Goal: Check status: Check status

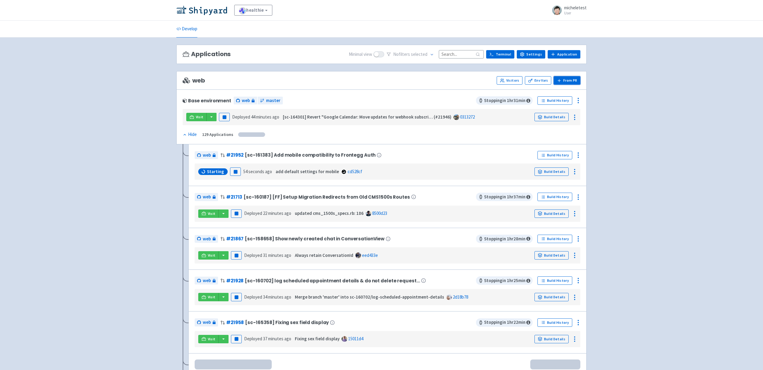
click at [572, 80] on button "From PR" at bounding box center [566, 80] width 27 height 8
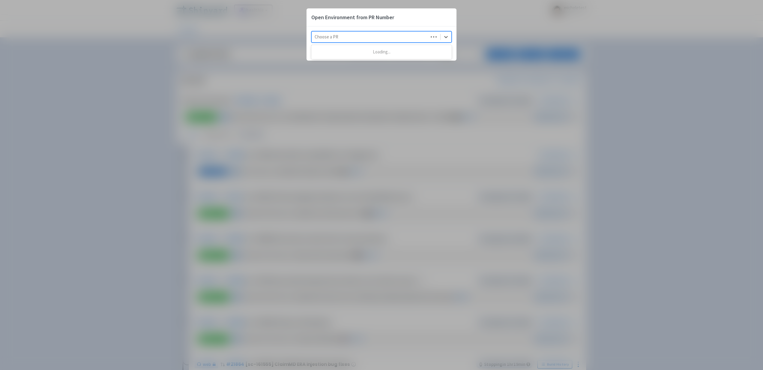
click at [394, 38] on div at bounding box center [369, 37] width 111 height 8
click at [447, 37] on icon at bounding box center [446, 37] width 6 height 6
click at [281, 36] on div "Open Environment from PR Number Select is focused ,type to refine list, press D…" at bounding box center [381, 185] width 763 height 370
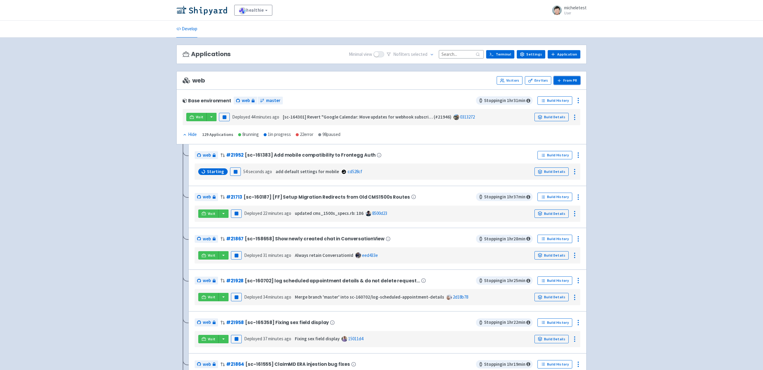
click at [571, 78] on button "From PR" at bounding box center [566, 80] width 27 height 8
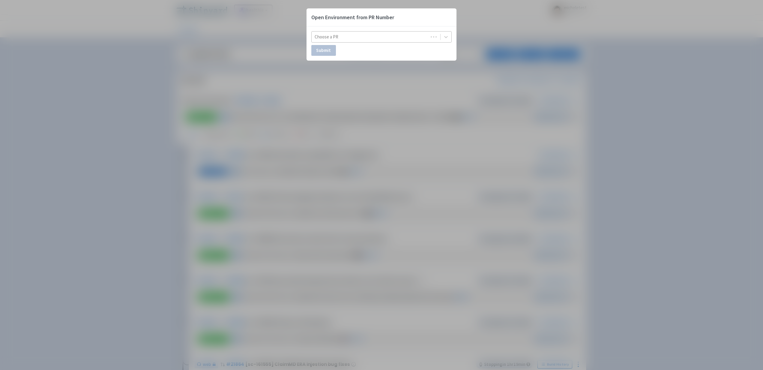
click at [414, 34] on div at bounding box center [369, 37] width 111 height 8
type input "21952"
click at [336, 134] on div "Open Environment from PR Number Use Up and Down to choose options, press Enter …" at bounding box center [381, 185] width 763 height 370
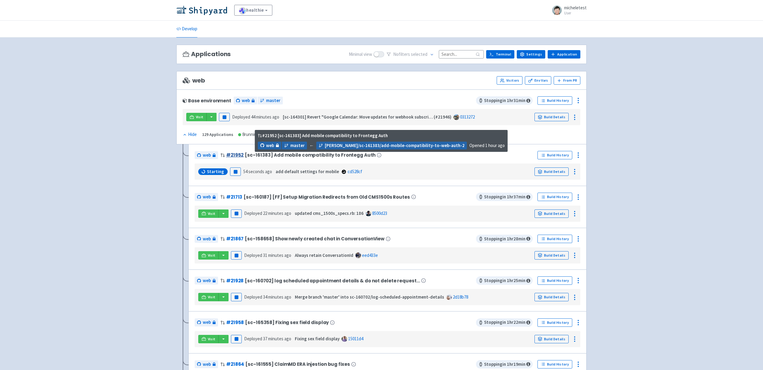
click at [237, 154] on link "# 21952" at bounding box center [234, 155] width 17 height 6
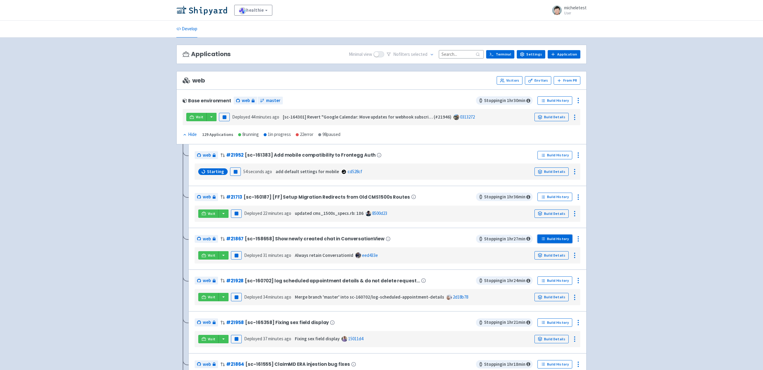
click at [556, 241] on link "Build History" at bounding box center [554, 238] width 35 height 8
